Goal: Information Seeking & Learning: Find specific page/section

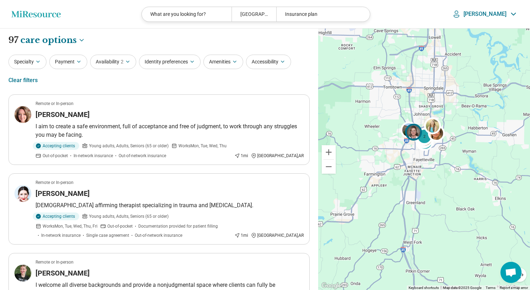
select select "***"
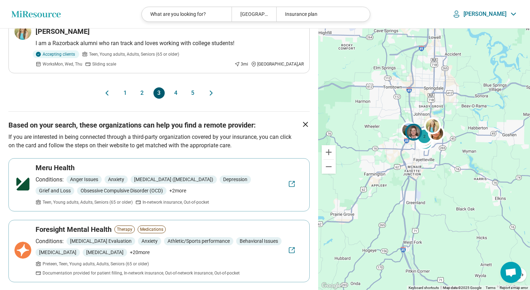
scroll to position [1558, 0]
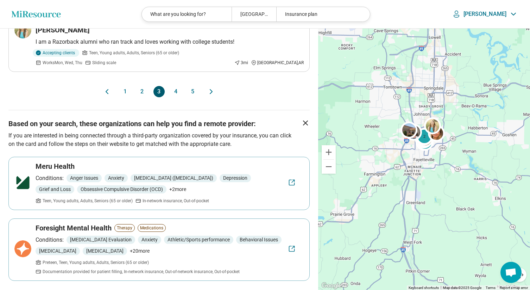
click at [175, 86] on button "4" at bounding box center [175, 91] width 11 height 11
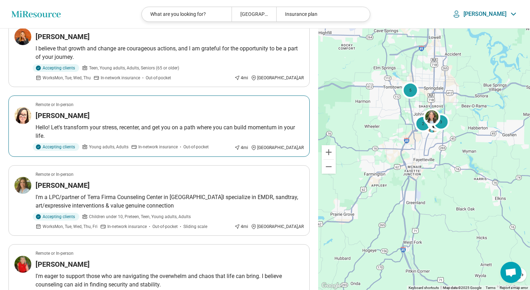
scroll to position [292, 0]
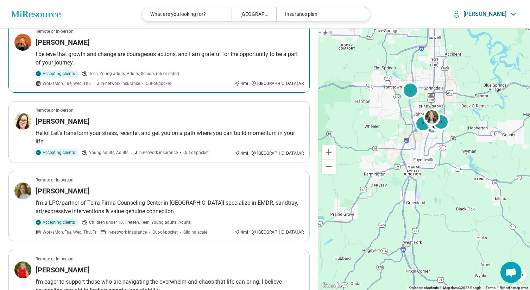
click at [72, 46] on h3 "Jenni Futch" at bounding box center [63, 42] width 54 height 10
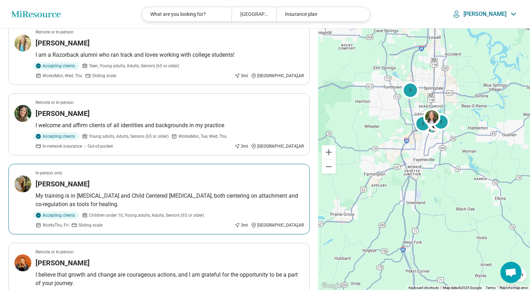
scroll to position [0, 0]
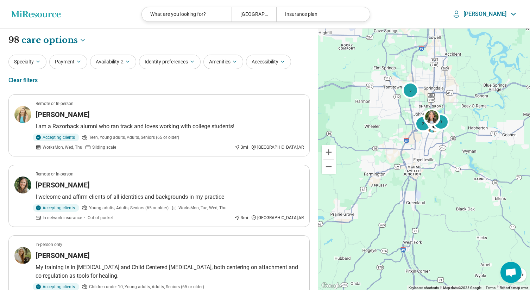
click at [40, 16] on icon "Miresource logo" at bounding box center [36, 14] width 50 height 7
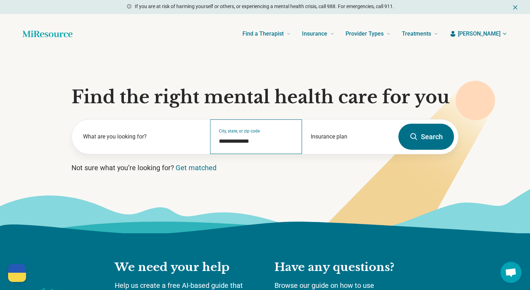
click at [250, 136] on div "**********" at bounding box center [256, 136] width 92 height 34
click at [262, 141] on input "**********" at bounding box center [256, 141] width 75 height 8
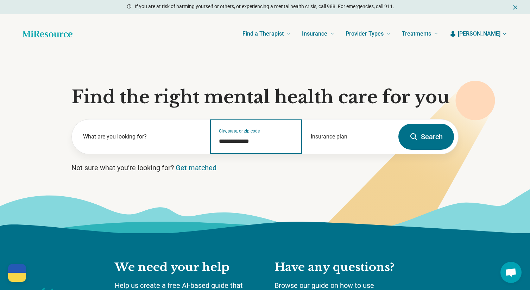
click at [262, 141] on input "**********" at bounding box center [256, 141] width 75 height 8
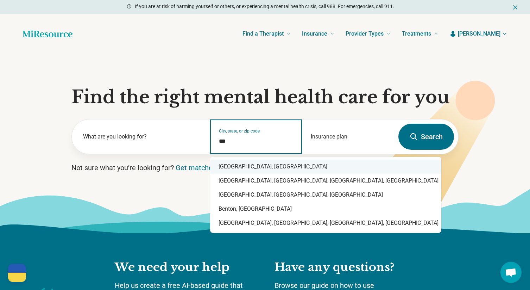
click at [257, 162] on div "Bentonville, AR" at bounding box center [325, 166] width 231 height 14
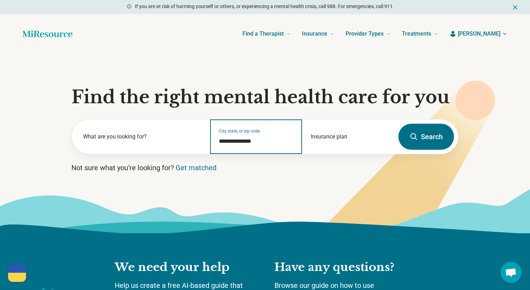
type input "**********"
click at [427, 139] on button "Search" at bounding box center [426, 137] width 56 height 26
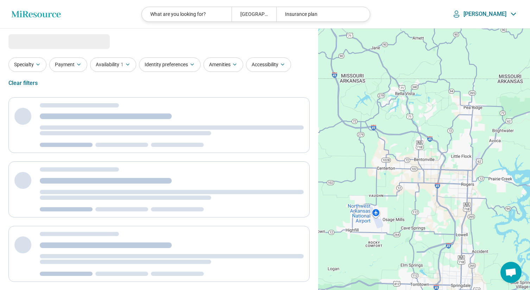
select select "***"
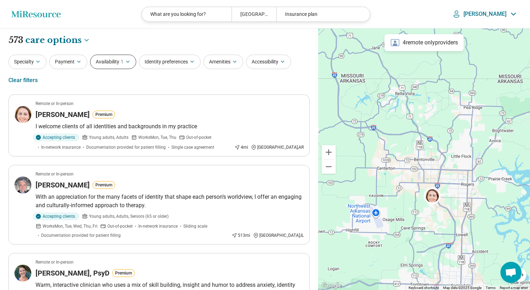
click at [111, 68] on button "Availability 1" at bounding box center [113, 62] width 46 height 14
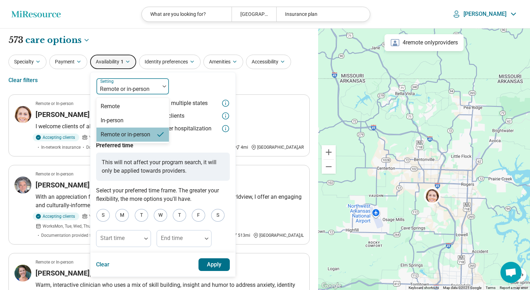
click at [126, 90] on div at bounding box center [128, 89] width 58 height 10
click at [104, 116] on div "In-person" at bounding box center [112, 120] width 23 height 8
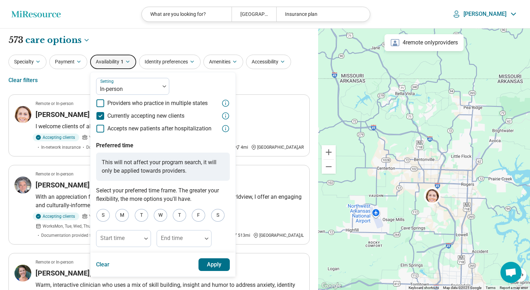
click at [212, 261] on button "Apply" at bounding box center [215, 264] width 32 height 13
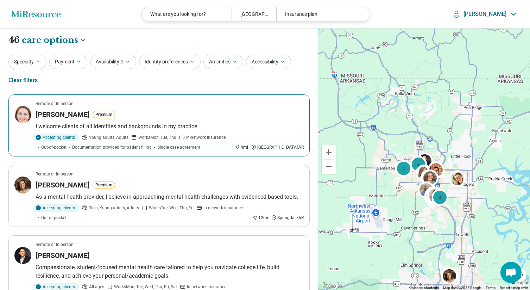
click at [45, 114] on h3 "KATHRYN ANTIN" at bounding box center [63, 114] width 54 height 10
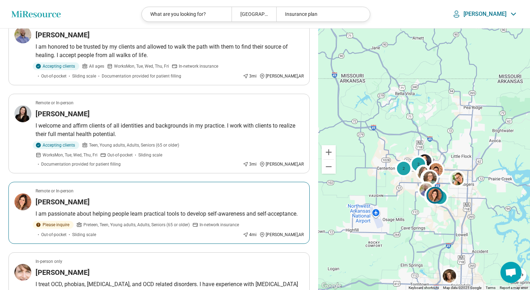
scroll to position [1020, 0]
click at [155, 209] on p "I am passionate about helping people learn practical tools to develop self-awar…" at bounding box center [170, 213] width 268 height 8
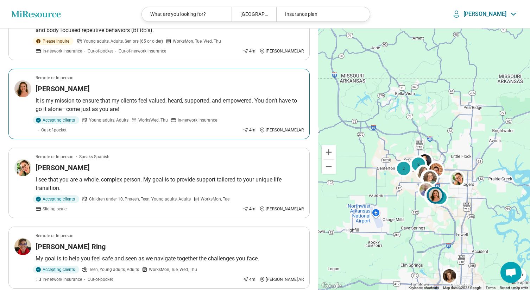
scroll to position [1283, 0]
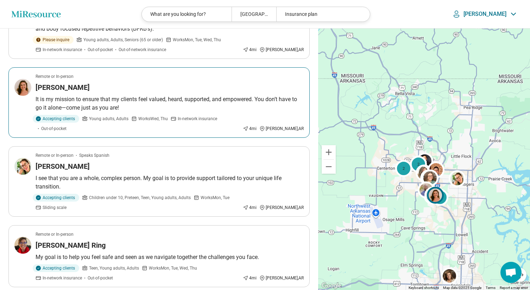
click at [140, 82] on div "Catherine Coker" at bounding box center [170, 87] width 268 height 10
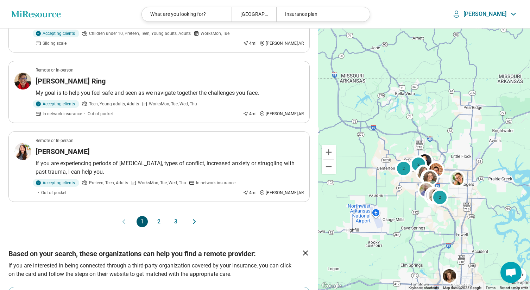
scroll to position [1454, 0]
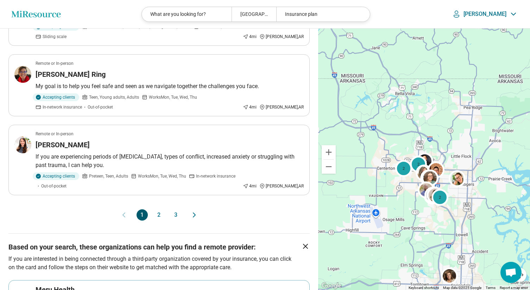
click at [162, 209] on button "2" at bounding box center [158, 214] width 11 height 11
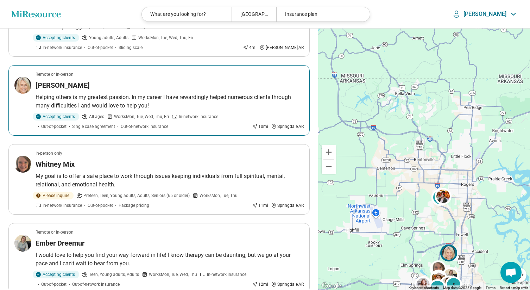
scroll to position [353, 0]
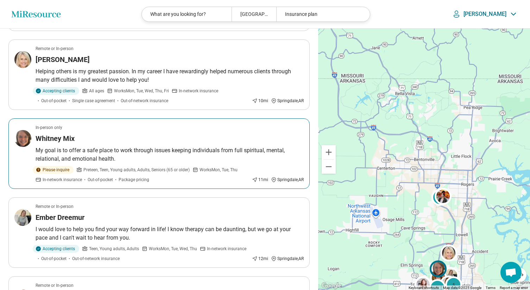
click at [65, 130] on div "In-person only" at bounding box center [170, 127] width 268 height 6
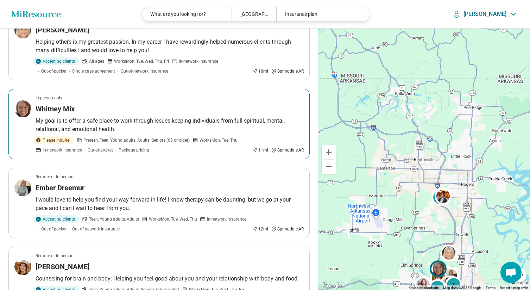
scroll to position [384, 0]
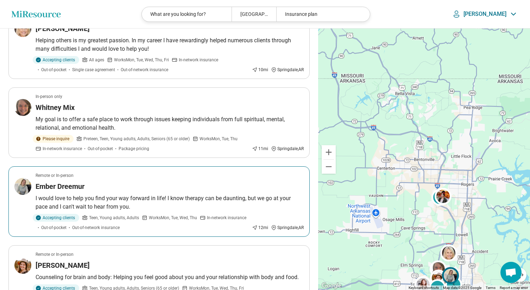
click at [77, 188] on h3 "Ember Dreemur" at bounding box center [60, 186] width 49 height 10
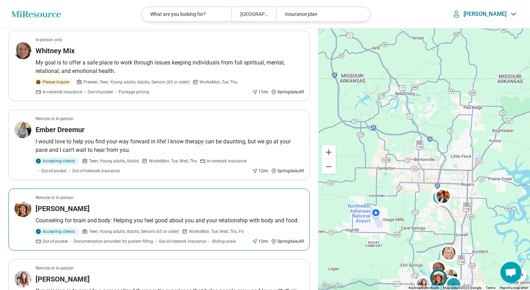
scroll to position [497, 0]
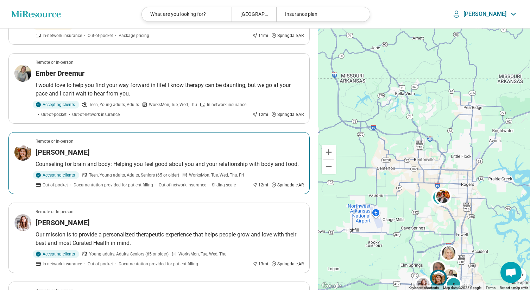
click at [122, 156] on div "Elizabeth Reimer Adams" at bounding box center [170, 152] width 268 height 10
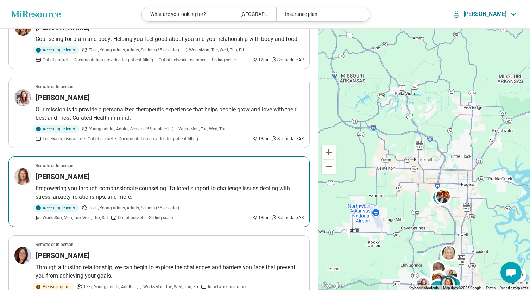
scroll to position [623, 0]
click at [72, 174] on div "Mary Keith" at bounding box center [170, 176] width 268 height 10
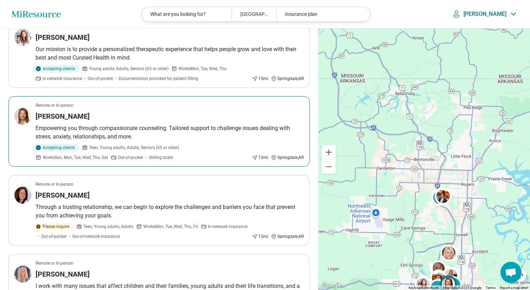
scroll to position [716, 0]
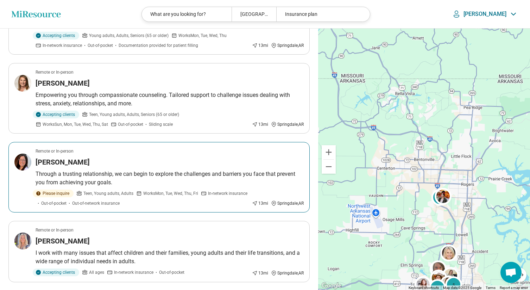
click at [87, 166] on div "Tayler Pollock" at bounding box center [170, 162] width 268 height 10
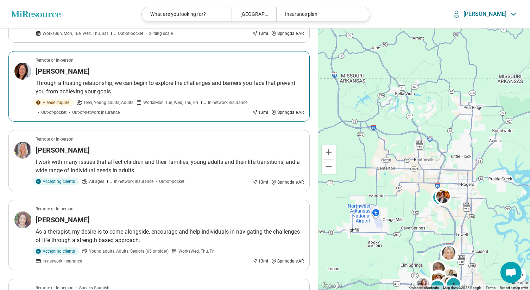
scroll to position [847, 0]
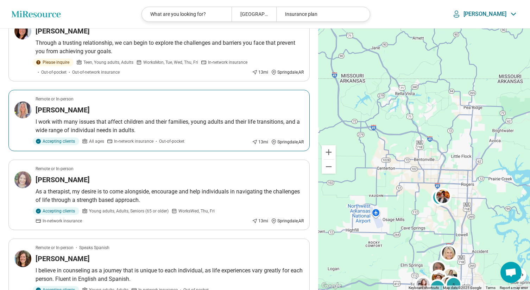
click at [102, 134] on p "I work with many issues that affect children and their families, young adults a…" at bounding box center [170, 126] width 268 height 17
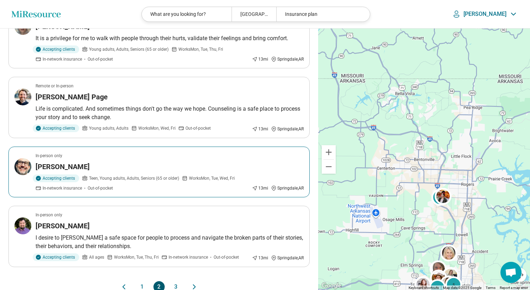
scroll to position [1317, 0]
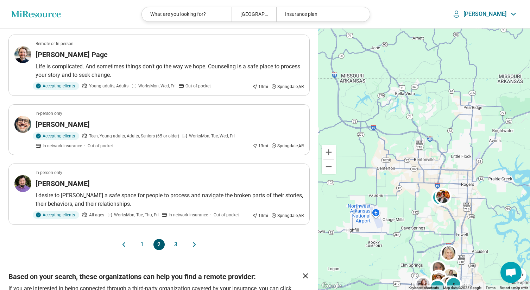
click at [175, 245] on button "3" at bounding box center [175, 244] width 11 height 11
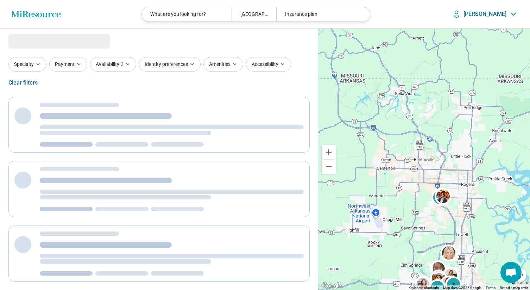
scroll to position [0, 0]
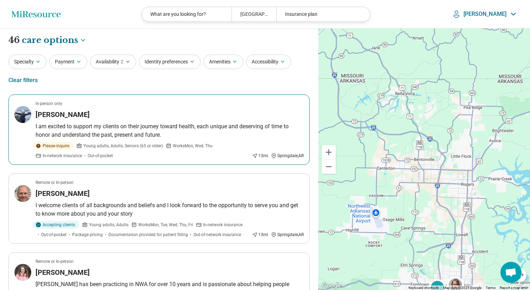
click at [68, 114] on h3 "Carolyn Hull" at bounding box center [63, 114] width 54 height 10
click at [506, 12] on p "[PERSON_NAME]" at bounding box center [485, 14] width 43 height 7
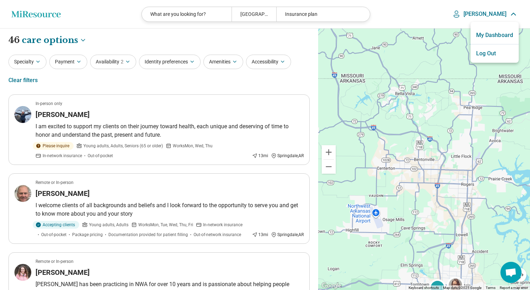
click at [490, 34] on link "My Dashboard" at bounding box center [495, 35] width 48 height 18
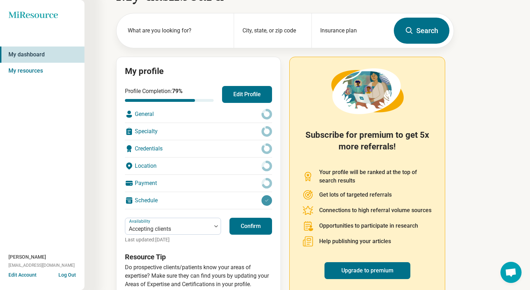
scroll to position [36, 0]
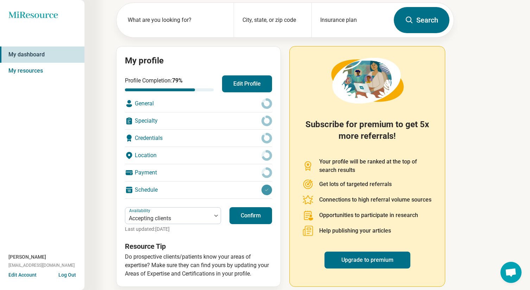
click at [243, 82] on button "Edit Profile" at bounding box center [247, 83] width 50 height 17
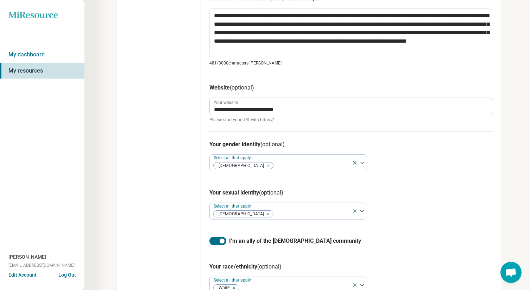
scroll to position [301, 0]
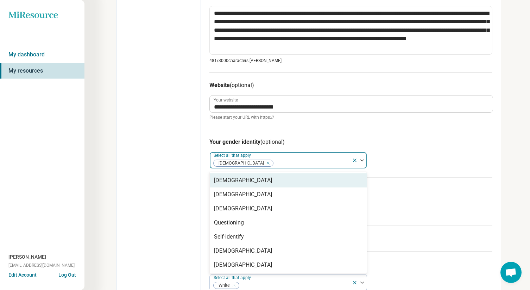
click at [364, 159] on img at bounding box center [362, 160] width 4 height 2
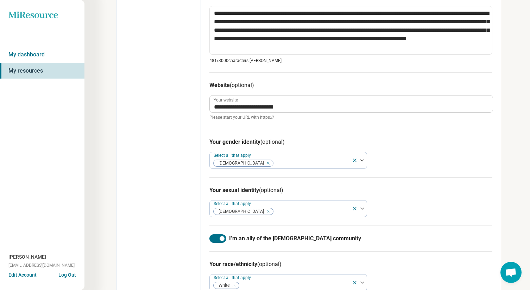
click at [416, 170] on div "Your gender identity (optional) Select all that apply Cisgender Woman" at bounding box center [350, 153] width 283 height 48
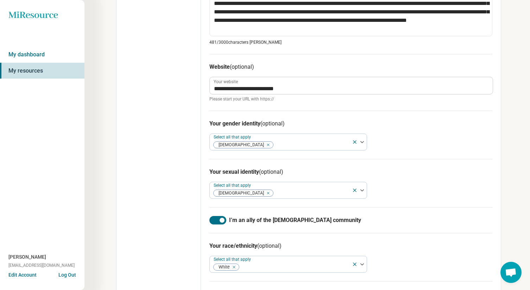
scroll to position [361, 0]
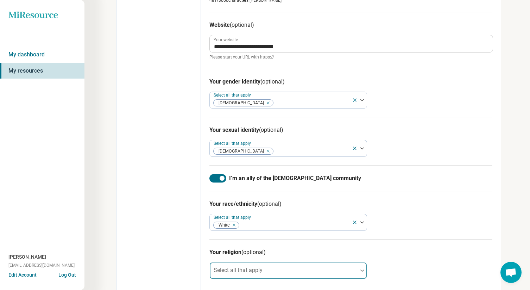
click at [362, 267] on div at bounding box center [362, 270] width 9 height 16
click at [446, 239] on div "Your religion (optional) Select all that apply" at bounding box center [350, 263] width 283 height 48
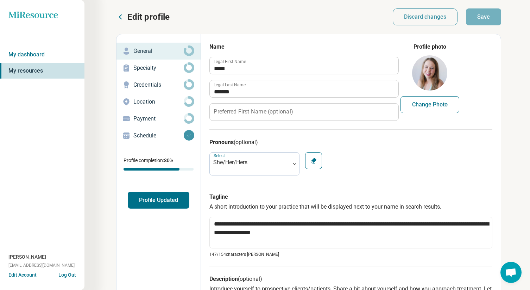
click at [164, 64] on p "Specialty" at bounding box center [158, 68] width 50 height 8
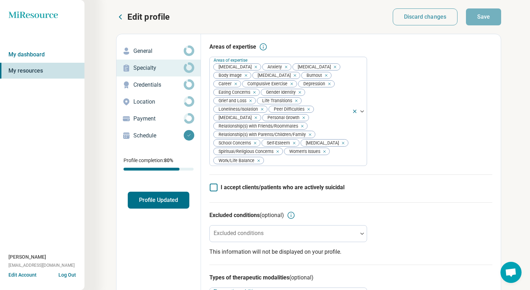
click at [145, 80] on div "Credentials" at bounding box center [158, 84] width 73 height 11
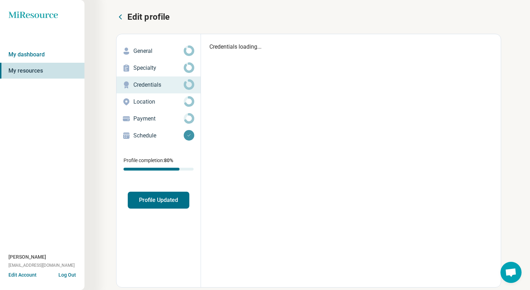
type textarea "*"
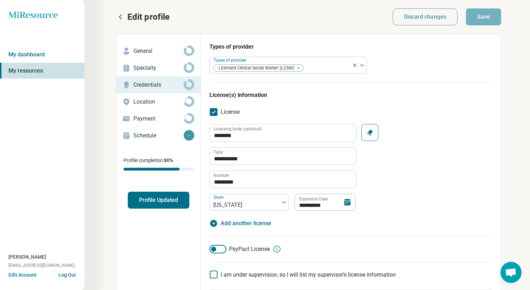
click at [163, 100] on p "Location" at bounding box center [158, 102] width 50 height 8
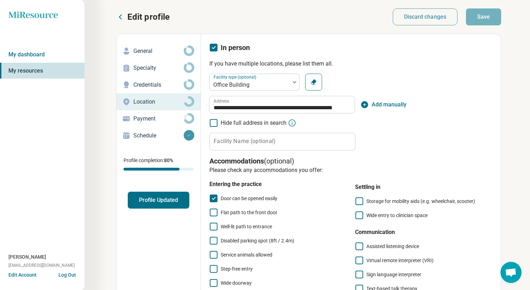
click at [154, 115] on p "Payment" at bounding box center [158, 118] width 50 height 8
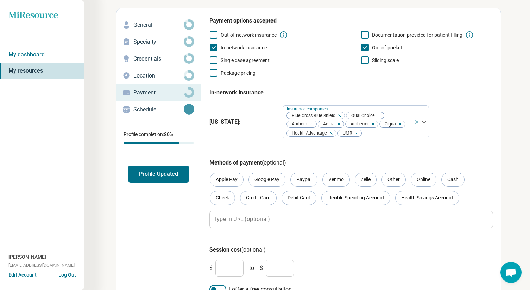
scroll to position [39, 0]
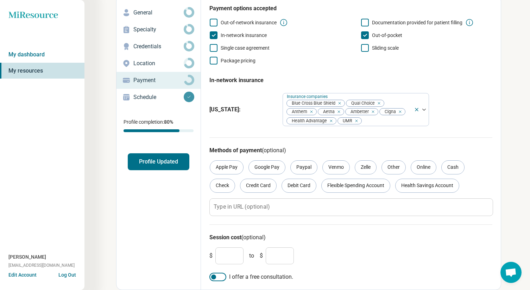
click at [43, 17] on icon "Miresource logo" at bounding box center [33, 14] width 50 height 7
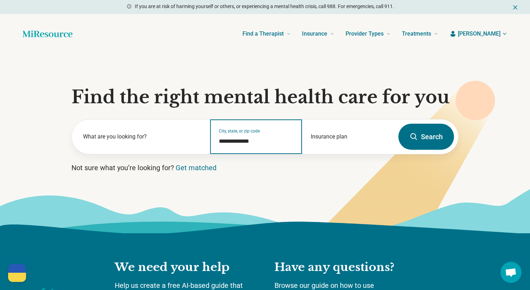
click at [259, 143] on input "**********" at bounding box center [256, 141] width 75 height 8
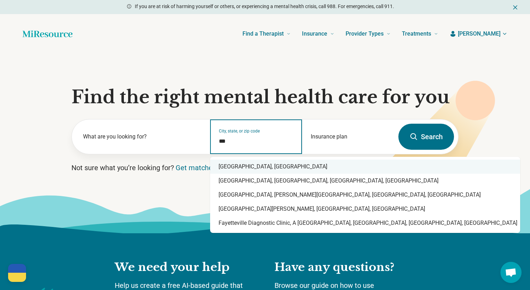
click at [255, 164] on div "Fayetteville, AR" at bounding box center [365, 166] width 310 height 14
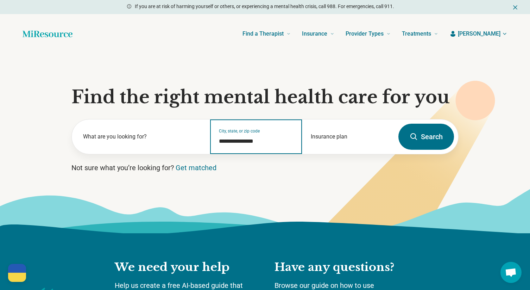
type input "**********"
click at [427, 137] on button "Search" at bounding box center [426, 137] width 56 height 26
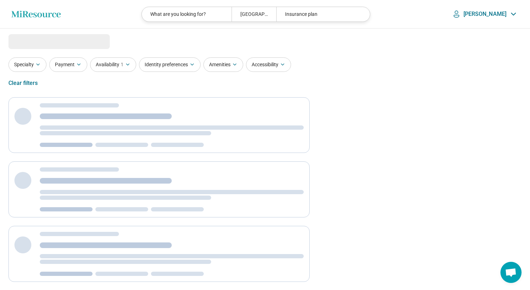
select select "***"
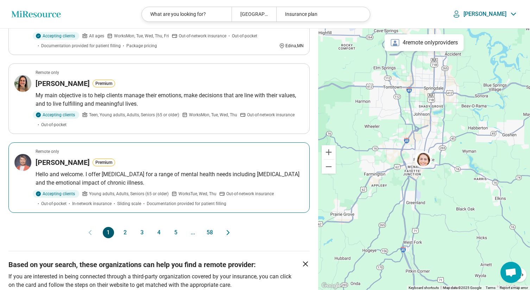
scroll to position [668, 0]
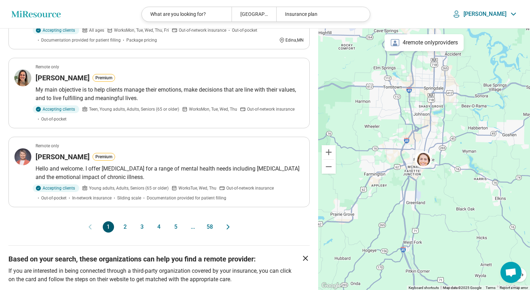
click at [124, 221] on button "2" at bounding box center [125, 226] width 11 height 11
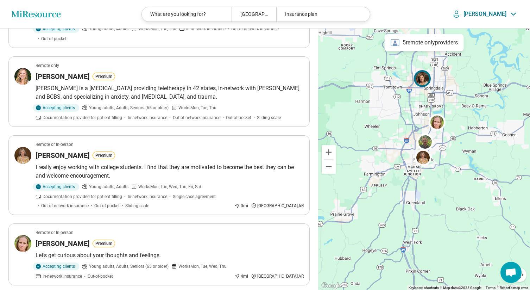
scroll to position [0, 0]
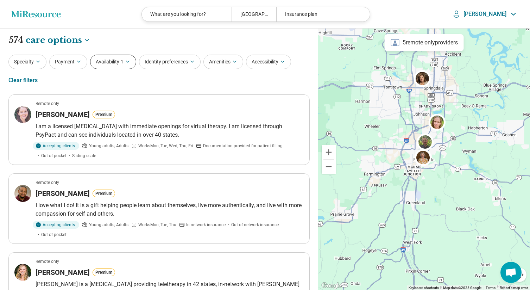
click at [124, 63] on button "Availability 1" at bounding box center [113, 62] width 46 height 14
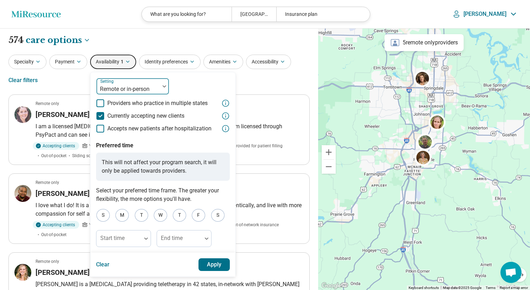
click at [144, 90] on div at bounding box center [128, 89] width 58 height 10
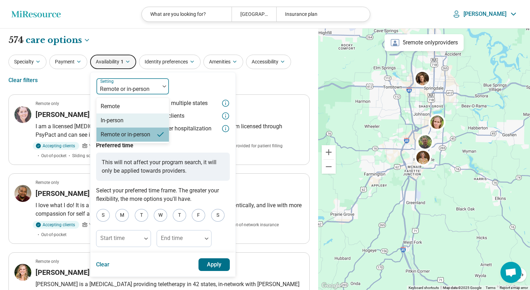
click at [121, 121] on div "In-person" at bounding box center [112, 120] width 23 height 8
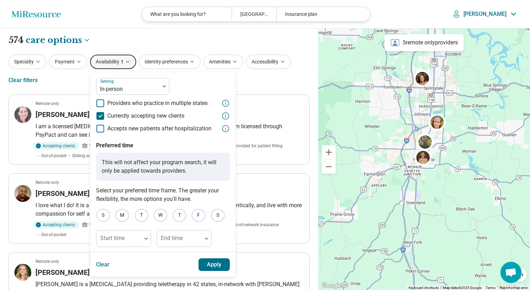
click at [225, 265] on button "Apply" at bounding box center [215, 264] width 32 height 13
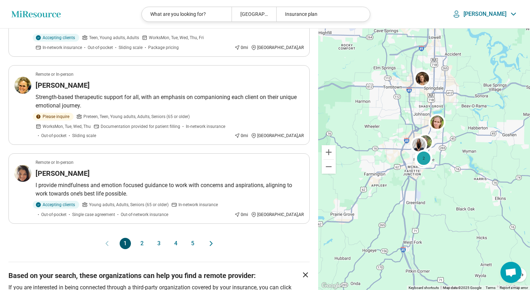
scroll to position [1479, 0]
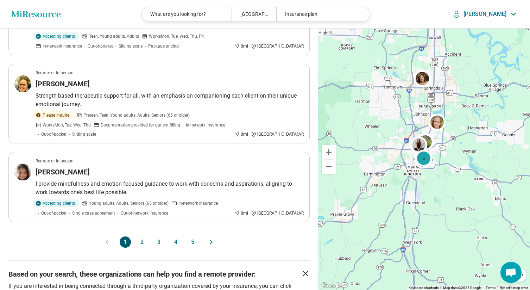
click at [143, 236] on button "2" at bounding box center [142, 241] width 11 height 11
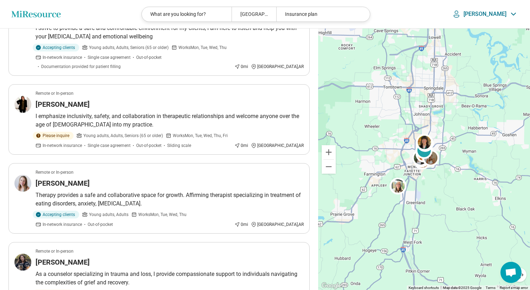
scroll to position [414, 0]
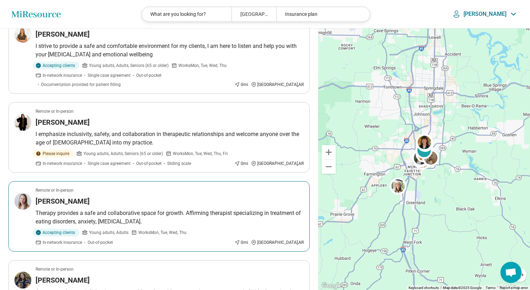
click at [74, 181] on article "Remote or In-person Katie Freeman Therapy provides a safe and collaborative spa…" at bounding box center [158, 216] width 301 height 70
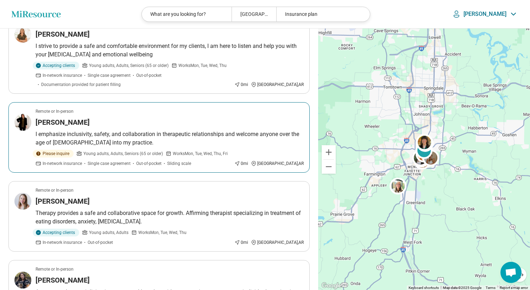
click at [93, 130] on p "I emphasize inclusivity, safety, and collaboration in therapeutic relationships…" at bounding box center [170, 138] width 268 height 17
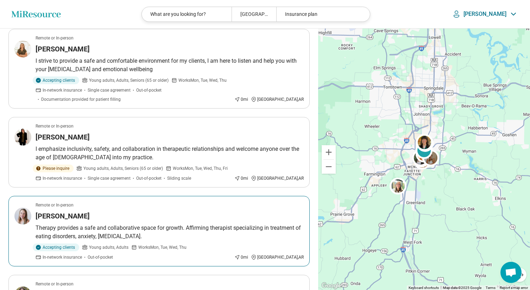
scroll to position [422, 0]
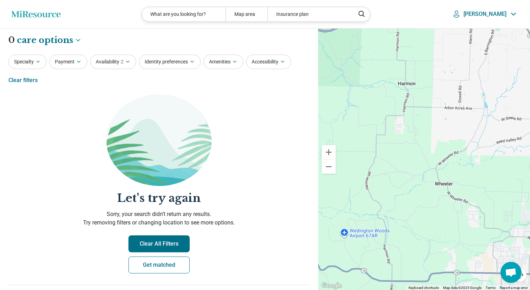
click at [507, 17] on div "[PERSON_NAME]" at bounding box center [485, 14] width 68 height 11
click at [494, 31] on link "My Dashboard" at bounding box center [495, 35] width 48 height 18
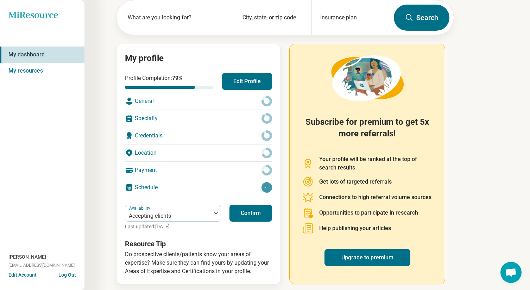
scroll to position [42, 0]
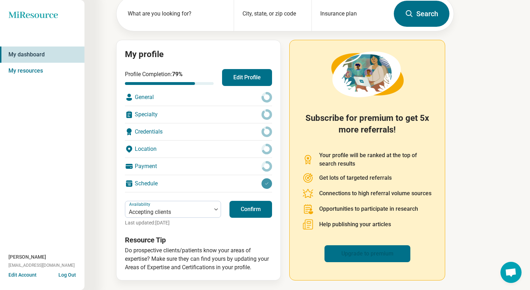
click at [372, 256] on link "Upgrade to premium" at bounding box center [368, 253] width 86 height 17
click at [156, 100] on div "General" at bounding box center [198, 97] width 147 height 17
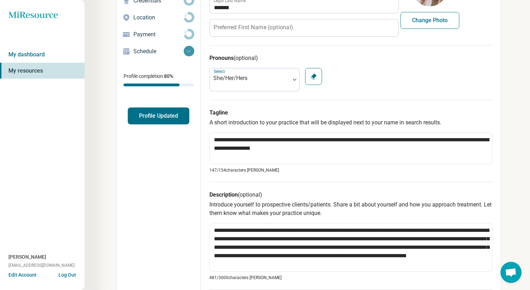
type textarea "*"
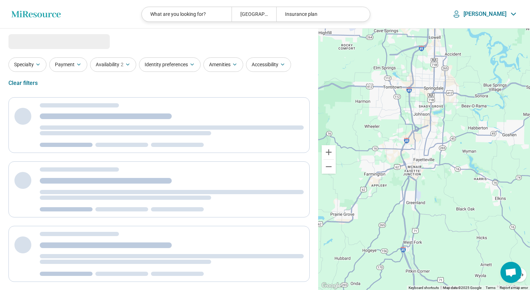
select select "***"
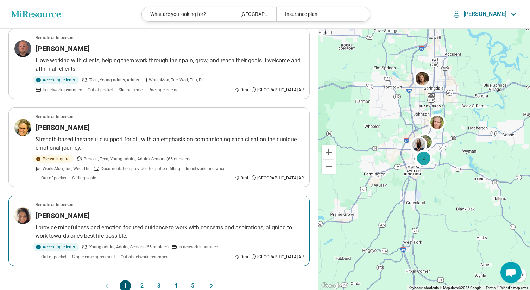
scroll to position [1438, 0]
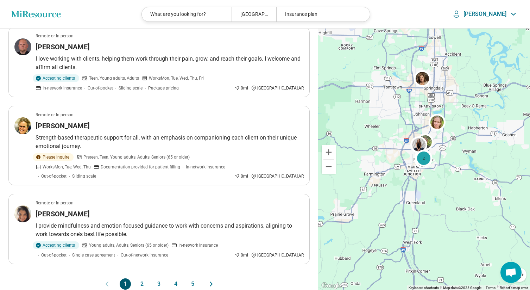
click at [139, 278] on button "2" at bounding box center [142, 283] width 11 height 11
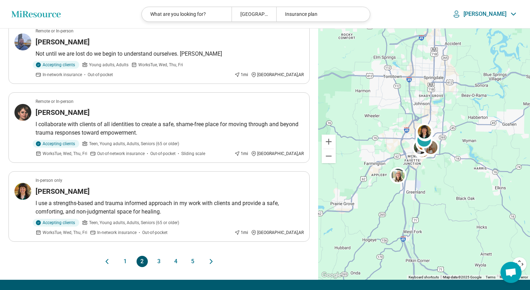
scroll to position [1479, 0]
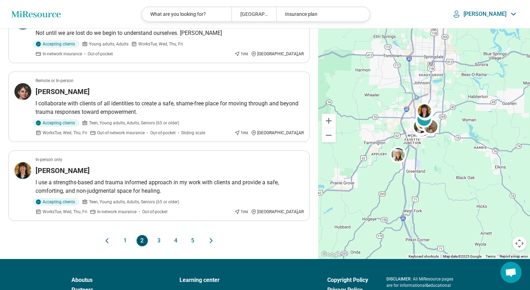
click at [162, 235] on button "3" at bounding box center [158, 240] width 11 height 11
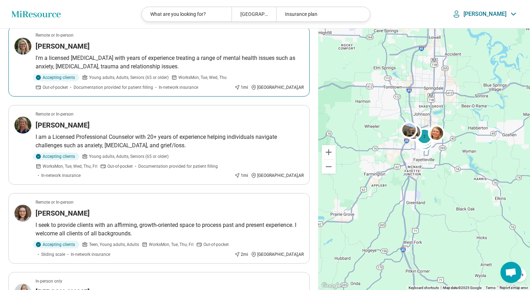
scroll to position [535, 0]
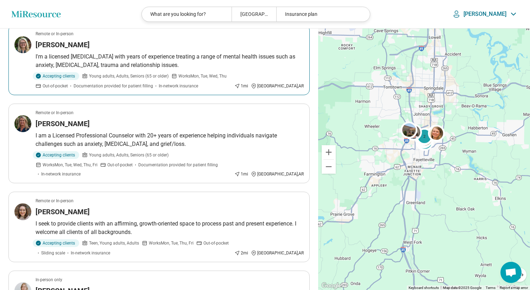
click at [122, 61] on p "I'm a licensed psychologist with years of experience treating a range of mental…" at bounding box center [170, 60] width 268 height 17
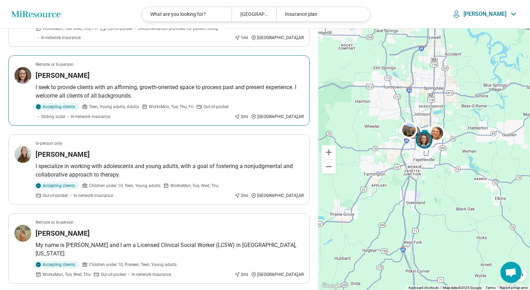
scroll to position [678, 0]
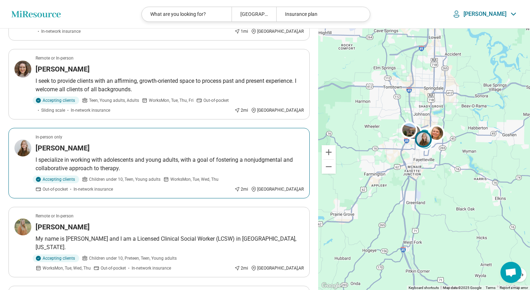
click at [112, 156] on p "I specialize in working with adolescents and young adults, with a goal of foste…" at bounding box center [170, 164] width 268 height 17
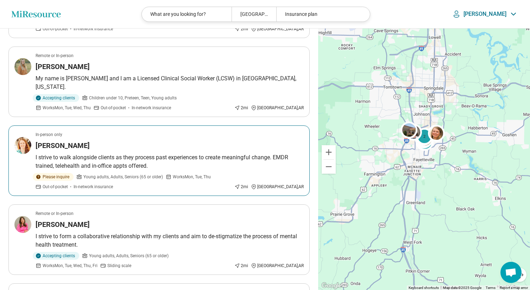
scroll to position [839, 0]
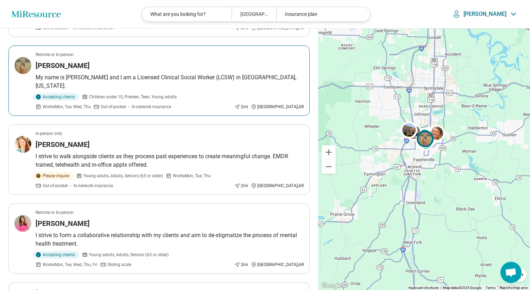
click at [134, 73] on p "My name is Laura Carpenter and I am a Licensed Clinical Social Worker (LCSW) in…" at bounding box center [170, 81] width 268 height 17
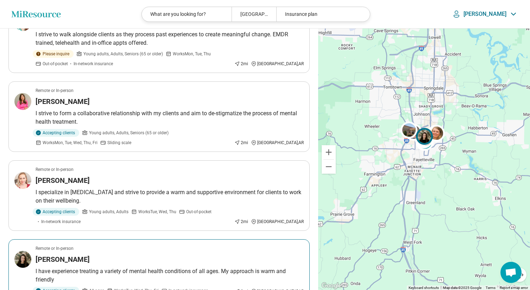
scroll to position [907, 0]
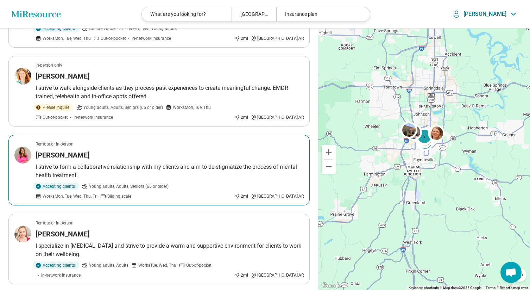
click at [78, 150] on h3 "Alyssa Raggio" at bounding box center [63, 155] width 54 height 10
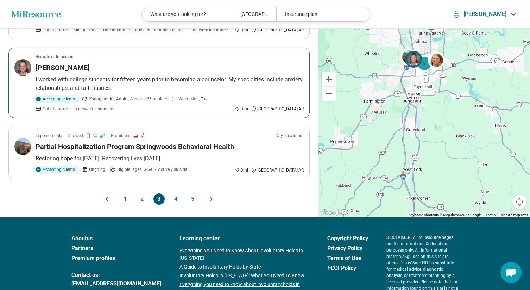
scroll to position [1462, 0]
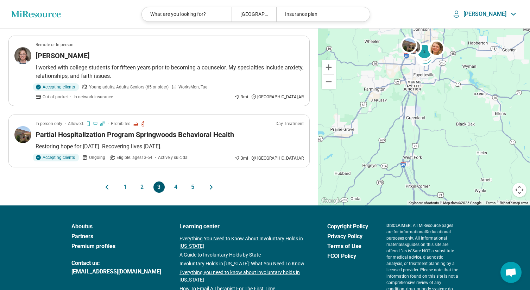
click at [176, 181] on button "4" at bounding box center [175, 186] width 11 height 11
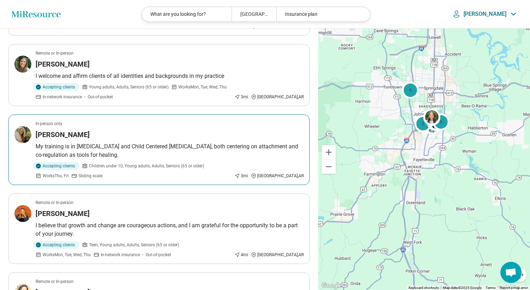
scroll to position [127, 0]
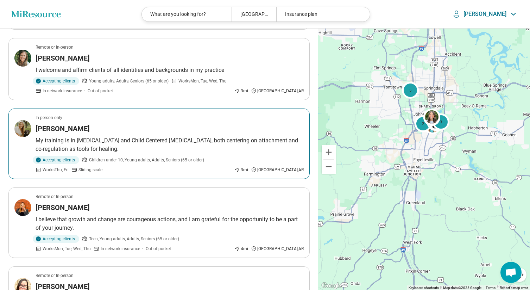
click at [80, 128] on h3 "Lauren Richardson" at bounding box center [63, 129] width 54 height 10
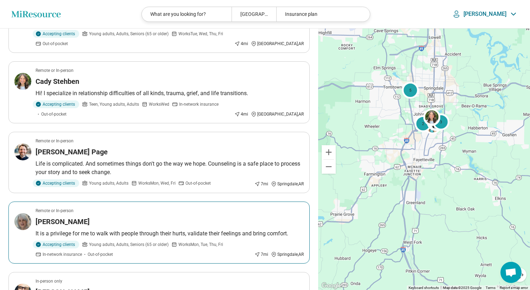
scroll to position [1111, 0]
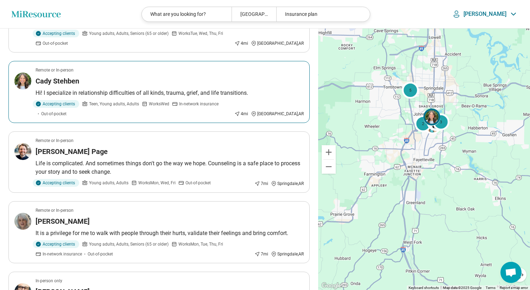
click at [73, 80] on h3 "Cady Stehben" at bounding box center [58, 81] width 44 height 10
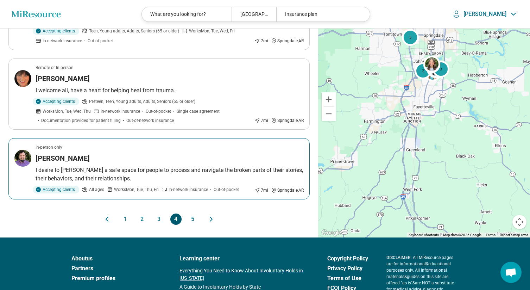
scroll to position [1386, 0]
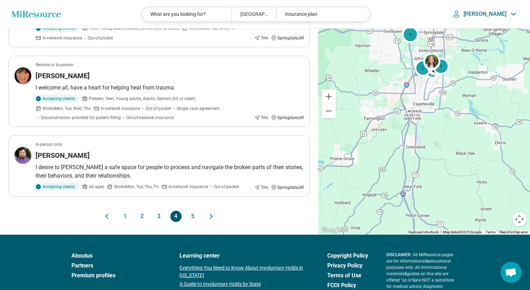
click at [193, 216] on button "5" at bounding box center [192, 215] width 11 height 11
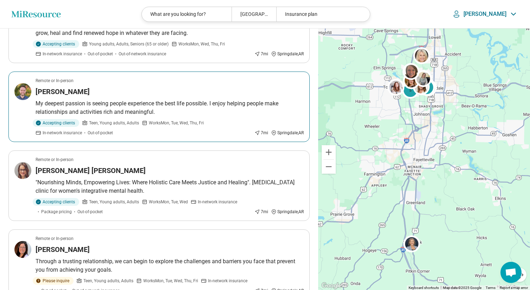
scroll to position [0, 0]
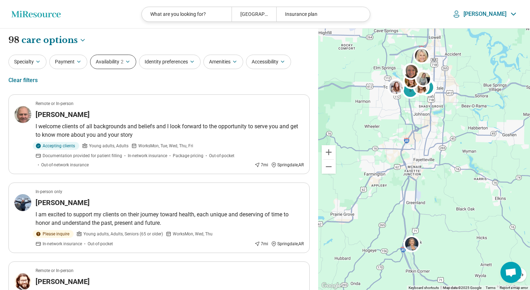
click at [112, 59] on button "Availability 2" at bounding box center [113, 62] width 46 height 14
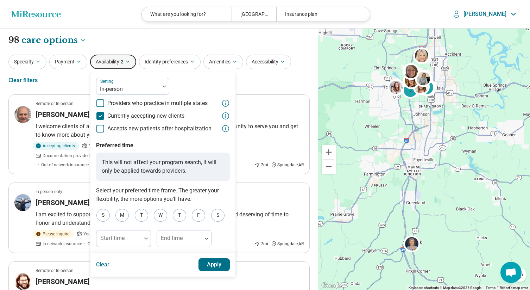
click at [219, 263] on button "Apply" at bounding box center [215, 264] width 32 height 13
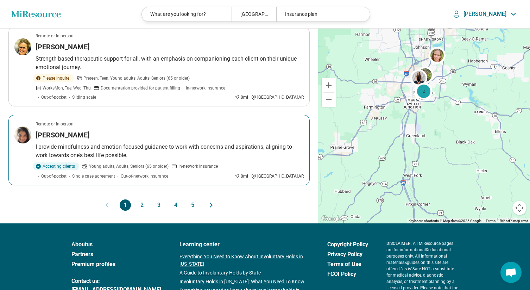
scroll to position [1536, 0]
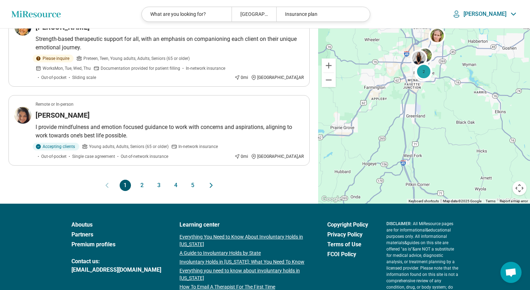
click at [143, 180] on button "2" at bounding box center [142, 185] width 11 height 11
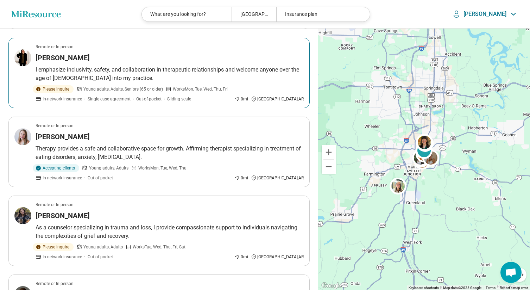
scroll to position [533, 0]
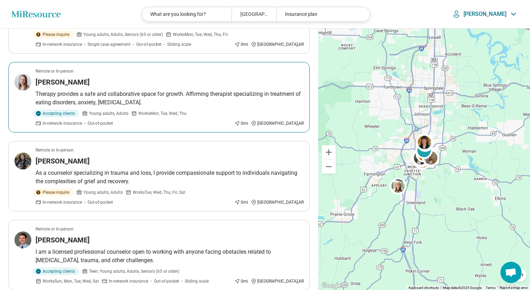
click at [67, 77] on h3 "Katie Freeman" at bounding box center [63, 82] width 54 height 10
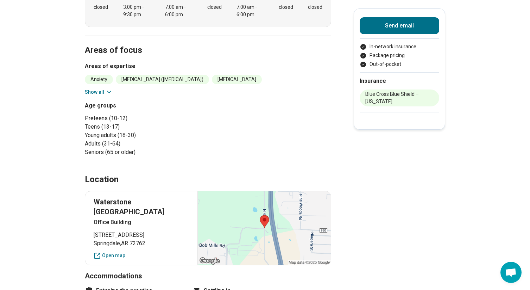
scroll to position [205, 0]
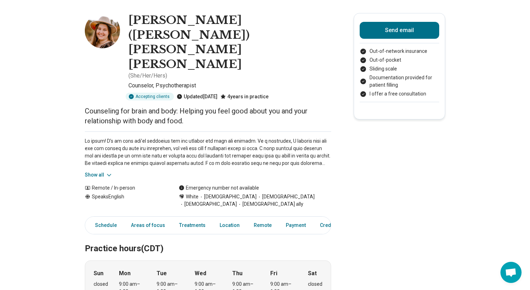
scroll to position [29, 0]
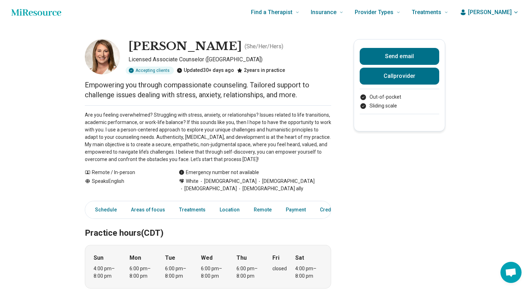
scroll to position [4, 0]
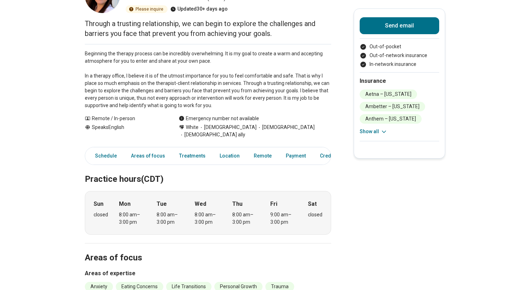
scroll to position [64, 0]
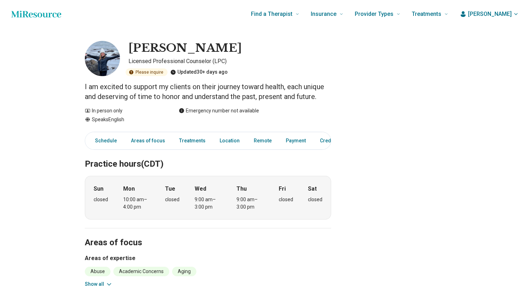
scroll to position [8, 0]
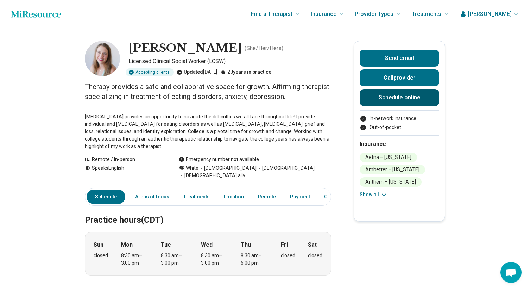
click at [400, 96] on link "Schedule online" at bounding box center [400, 97] width 80 height 17
click at [506, 14] on span "[PERSON_NAME]" at bounding box center [490, 14] width 44 height 8
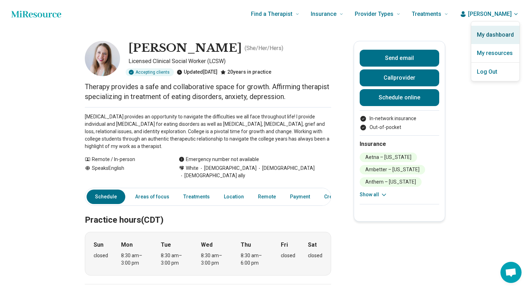
click at [488, 31] on link "My dashboard" at bounding box center [495, 35] width 48 height 18
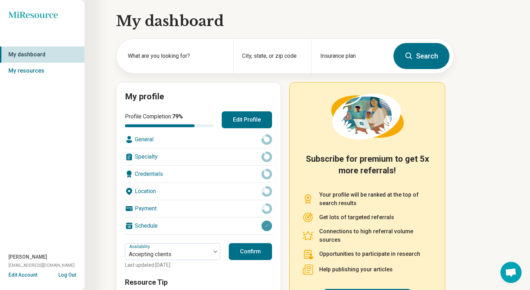
scroll to position [42, 0]
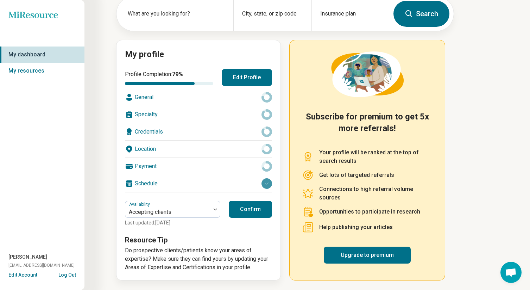
click at [144, 99] on div "General" at bounding box center [198, 97] width 147 height 17
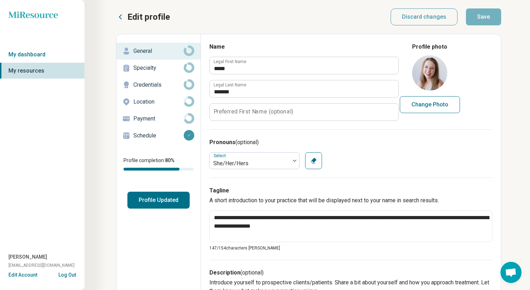
click at [147, 67] on p "Specialty" at bounding box center [158, 68] width 50 height 8
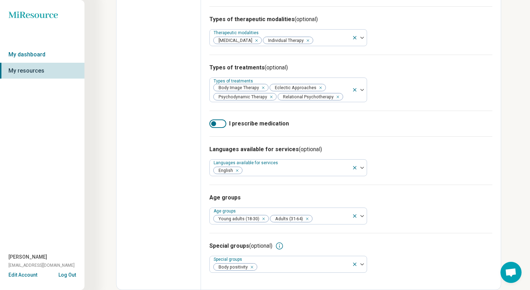
scroll to position [270, 0]
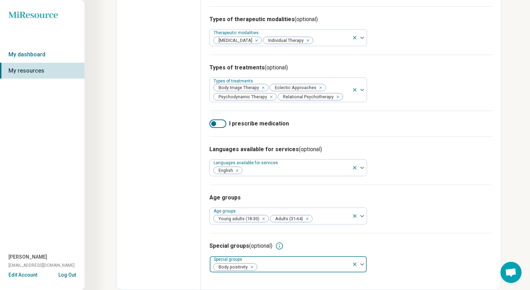
click at [364, 264] on img at bounding box center [362, 264] width 4 height 2
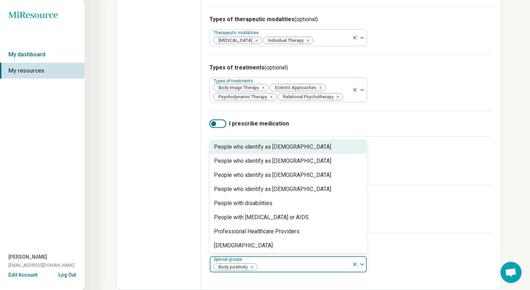
scroll to position [200, 0]
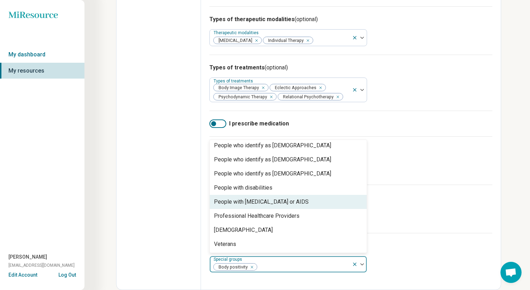
click at [428, 219] on div "Age groups Age groups Young adults (18-30) Adults (31-64)" at bounding box center [350, 208] width 283 height 48
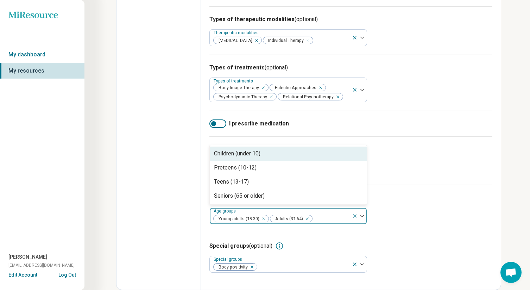
click at [362, 216] on img at bounding box center [362, 216] width 4 height 2
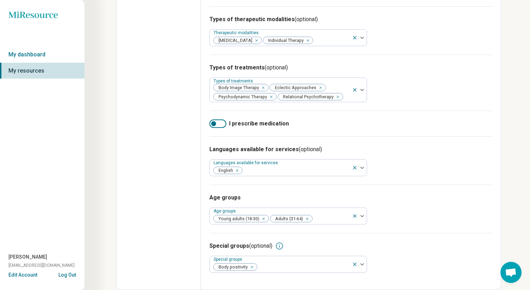
click at [408, 212] on div "Age groups Age groups Young adults (18-30) Adults (31-64)" at bounding box center [350, 208] width 283 height 48
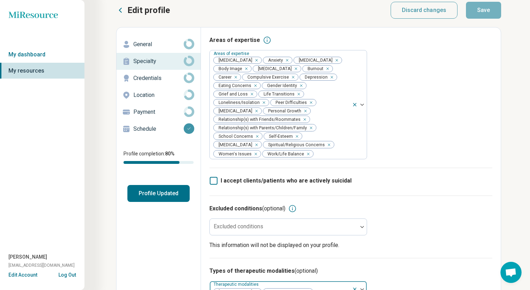
scroll to position [0, 0]
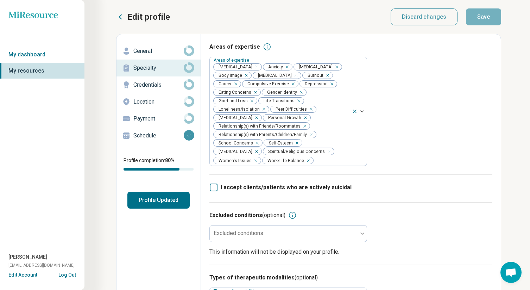
click at [145, 51] on p "General" at bounding box center [158, 51] width 50 height 8
type textarea "*"
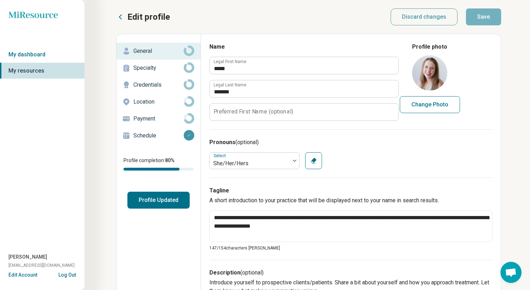
click at [144, 138] on p "Schedule" at bounding box center [158, 135] width 50 height 8
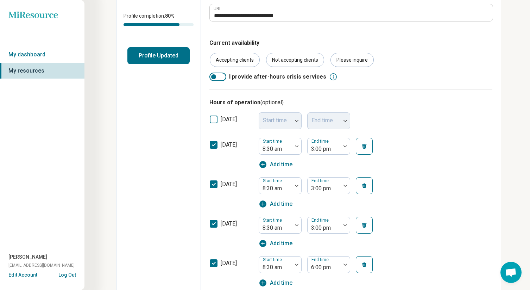
scroll to position [152, 0]
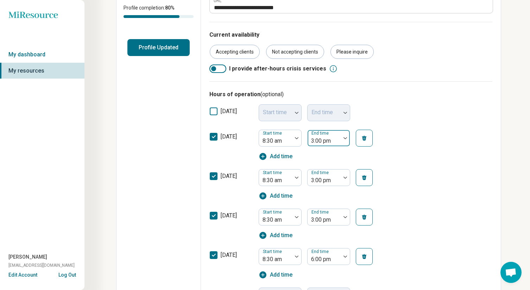
click at [346, 136] on div at bounding box center [345, 138] width 9 height 16
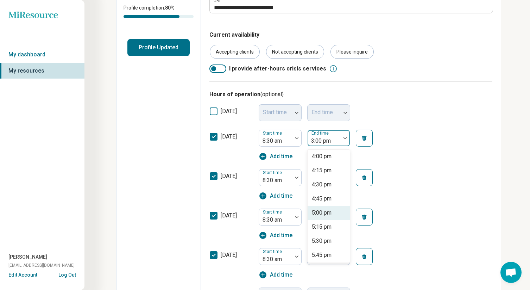
click at [329, 212] on div "5:00 pm" at bounding box center [322, 212] width 20 height 8
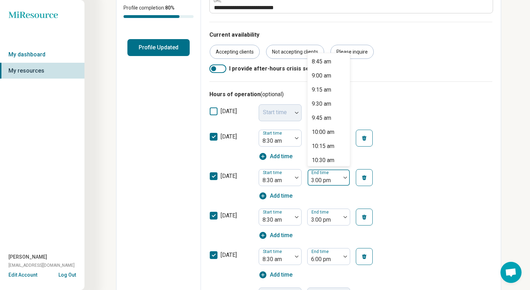
click at [331, 177] on div at bounding box center [323, 180] width 27 height 10
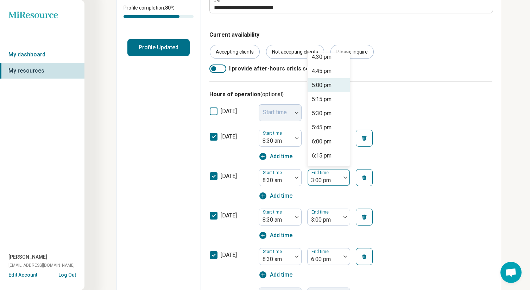
click at [327, 85] on div "5:00 pm" at bounding box center [322, 85] width 20 height 8
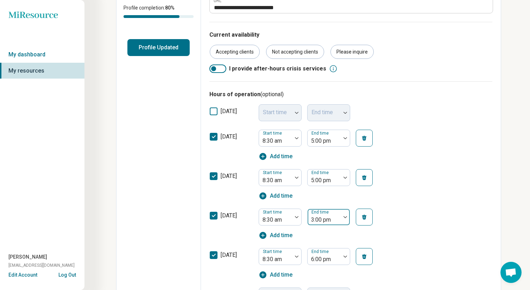
click at [346, 216] on img at bounding box center [346, 217] width 4 height 2
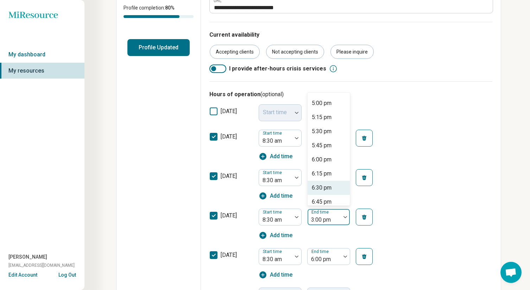
scroll to position [470, 0]
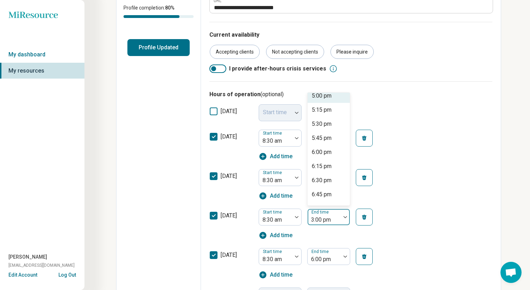
click at [328, 99] on div "5:00 pm" at bounding box center [322, 96] width 20 height 8
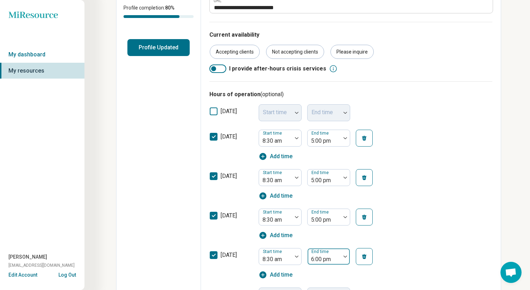
click at [341, 257] on div at bounding box center [345, 256] width 9 height 2
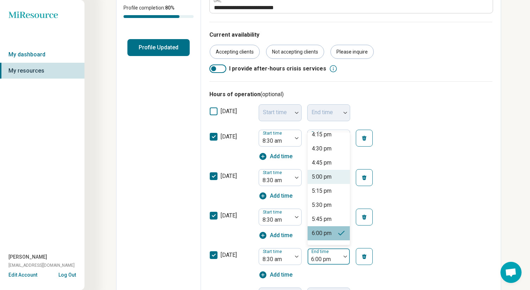
click at [326, 177] on div "5:00 pm" at bounding box center [322, 176] width 20 height 8
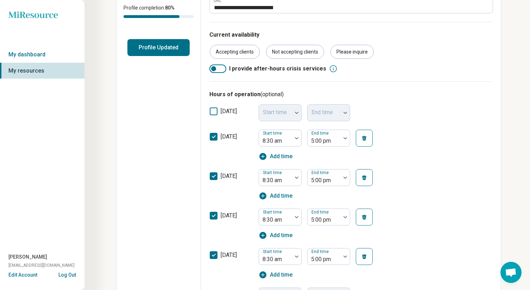
click at [423, 224] on div "wednesday Start time 8:30 am End time 5:00 pm Add time" at bounding box center [350, 223] width 283 height 39
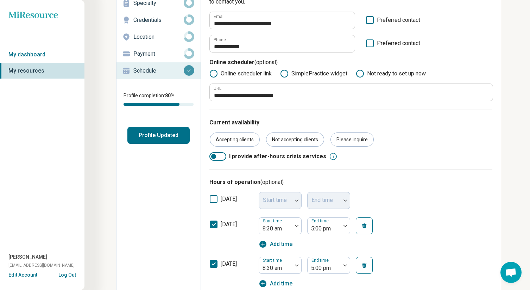
scroll to position [0, 0]
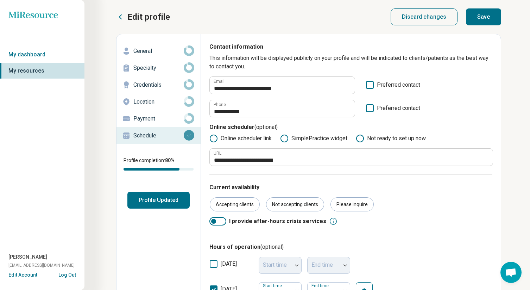
click at [487, 22] on button "Save" at bounding box center [483, 16] width 35 height 17
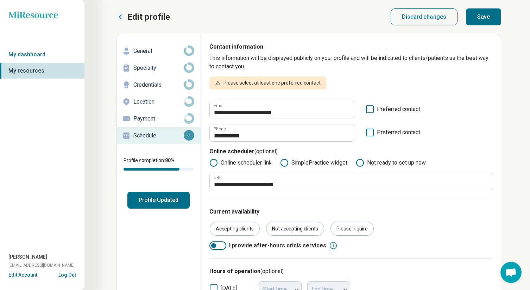
click at [370, 109] on icon at bounding box center [370, 109] width 8 height 8
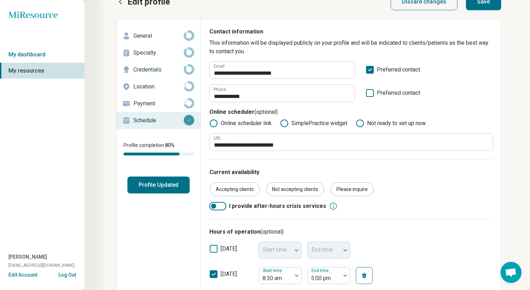
scroll to position [16, 0]
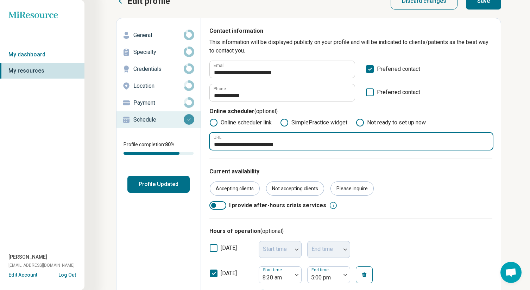
click at [300, 143] on input "**********" at bounding box center [351, 141] width 283 height 17
type input "**********"
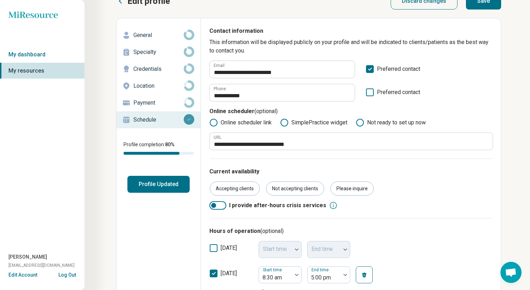
click at [361, 196] on div "Current availability Accepting clients Not accepting clients Please inquire I p…" at bounding box center [350, 187] width 283 height 59
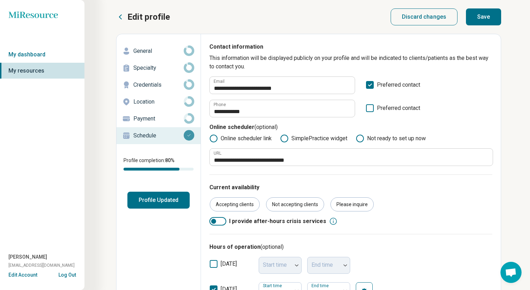
click at [486, 25] on button "Save" at bounding box center [483, 16] width 35 height 17
click at [38, 52] on link "My dashboard" at bounding box center [42, 54] width 84 height 16
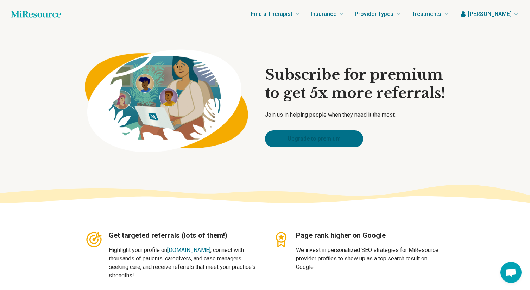
click at [319, 138] on link "Upgrade to premium" at bounding box center [314, 138] width 98 height 17
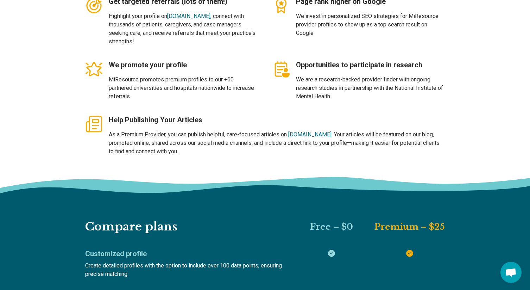
scroll to position [134, 0]
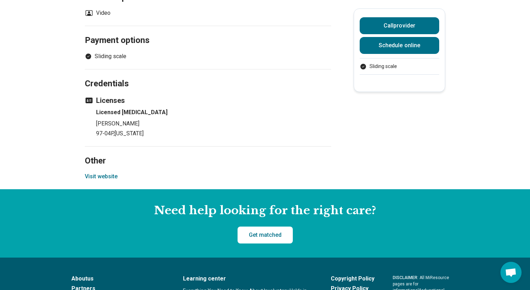
scroll to position [491, 0]
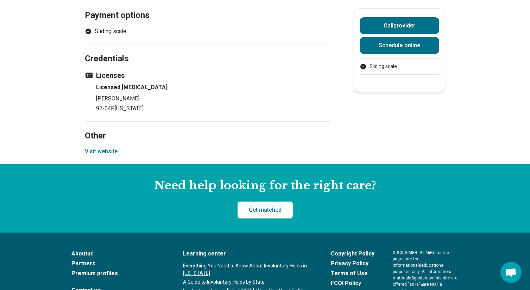
click at [99, 149] on button "Visit website" at bounding box center [101, 151] width 33 height 8
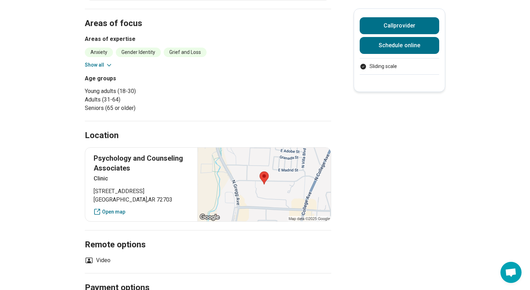
scroll to position [0, 0]
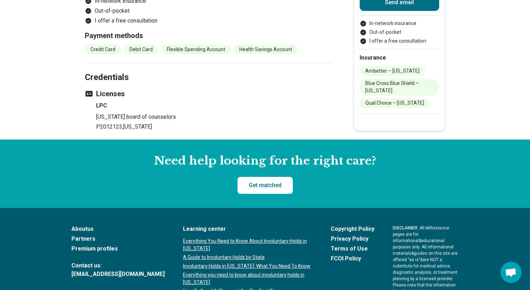
scroll to position [769, 0]
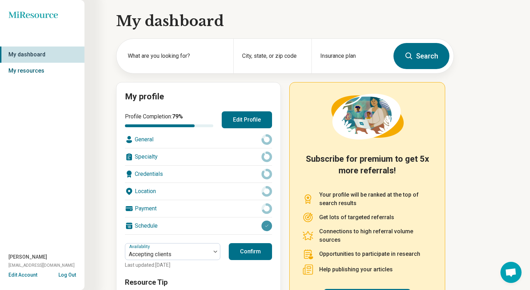
click at [13, 70] on link "My resources" at bounding box center [42, 71] width 84 height 16
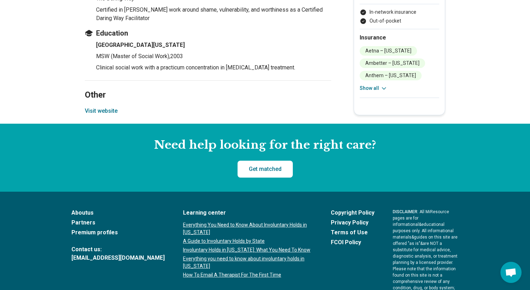
scroll to position [893, 0]
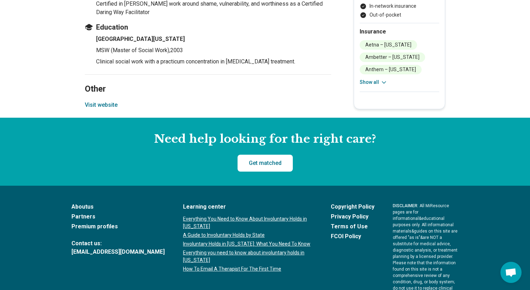
click at [103, 101] on button "Visit website" at bounding box center [101, 105] width 33 height 8
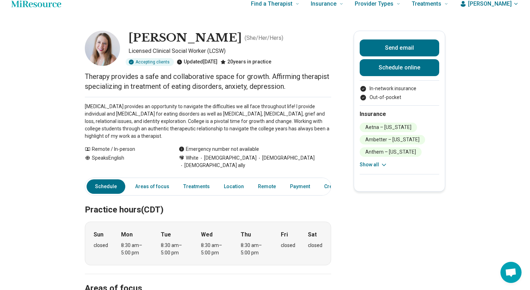
scroll to position [0, 0]
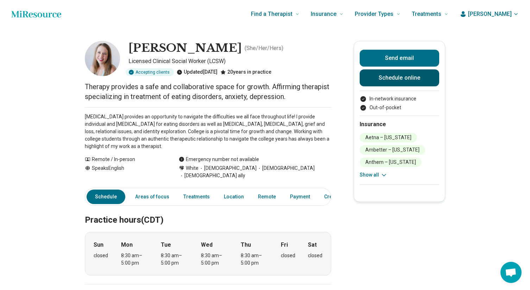
click at [399, 78] on link "Schedule online" at bounding box center [400, 77] width 80 height 17
click at [150, 189] on link "Areas of focus" at bounding box center [152, 196] width 43 height 14
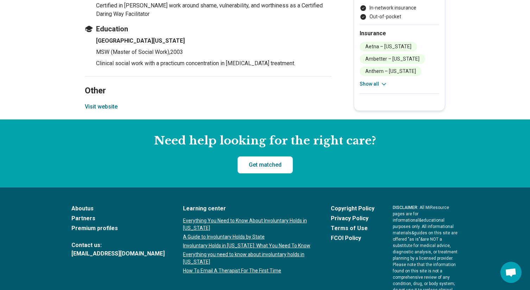
scroll to position [905, 0]
